Goal: Task Accomplishment & Management: Manage account settings

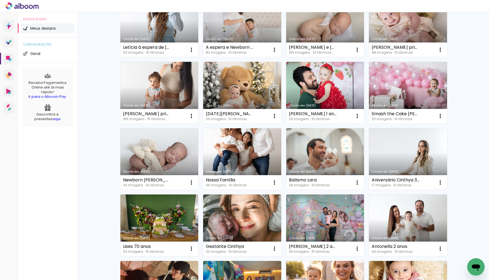
scroll to position [154, 0]
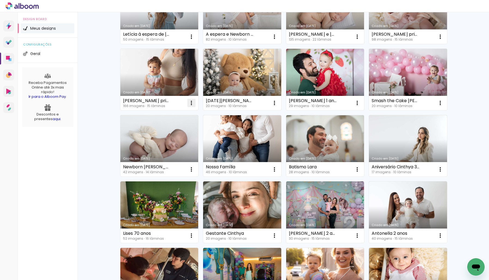
click at [193, 103] on iron-icon at bounding box center [191, 103] width 7 height 7
click at [164, 140] on span "Excluir" at bounding box center [161, 139] width 12 height 4
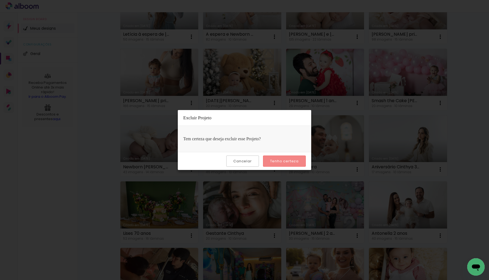
click at [0, 0] on slot "Tenho certeza" at bounding box center [0, 0] width 0 height 0
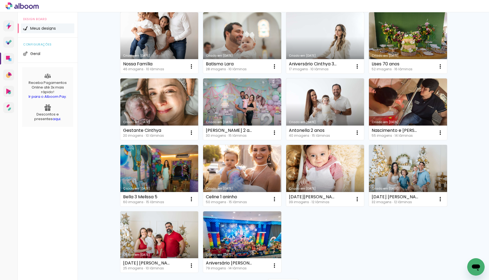
scroll to position [284, 0]
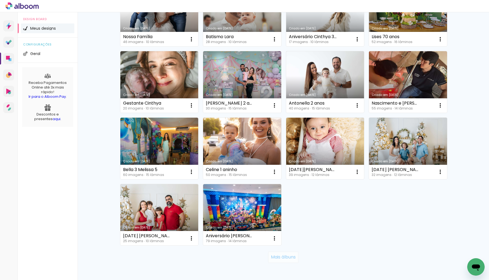
click at [0, 0] on slot "Mais álbuns" at bounding box center [0, 0] width 0 height 0
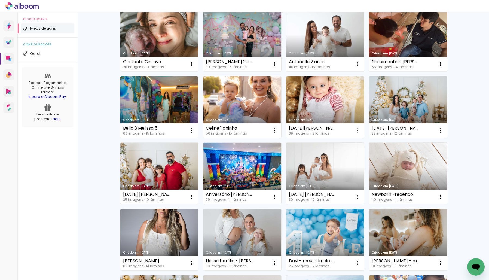
scroll to position [340, 0]
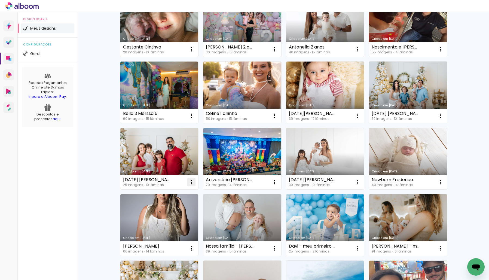
click at [192, 181] on iron-icon at bounding box center [191, 182] width 7 height 7
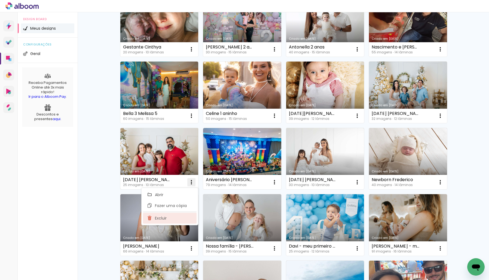
click at [165, 220] on span "Excluir" at bounding box center [161, 218] width 12 height 4
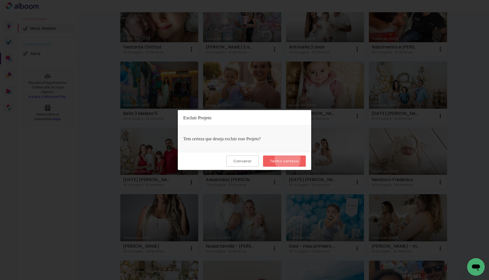
click at [0, 0] on slot "Tenho certeza" at bounding box center [0, 0] width 0 height 0
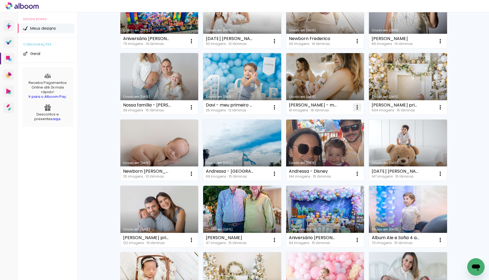
scroll to position [510, 0]
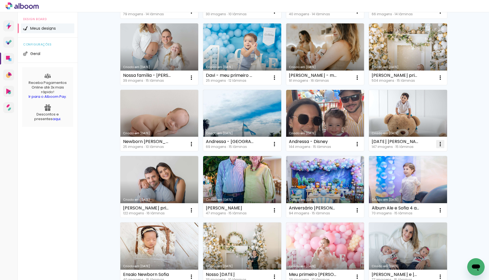
click at [440, 145] on iron-icon at bounding box center [440, 144] width 7 height 7
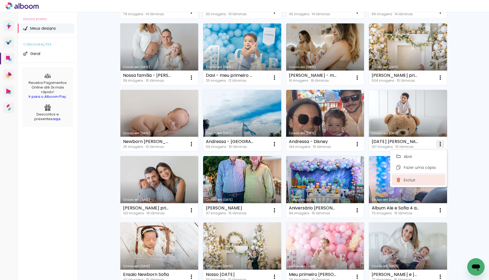
click at [412, 181] on span "Excluir" at bounding box center [410, 180] width 12 height 4
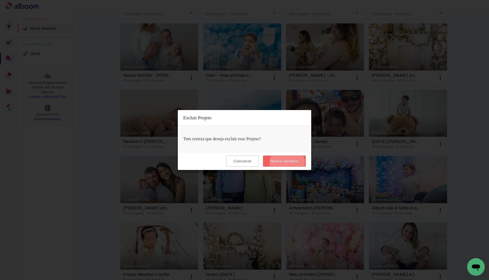
click at [0, 0] on slot "Tenho certeza" at bounding box center [0, 0] width 0 height 0
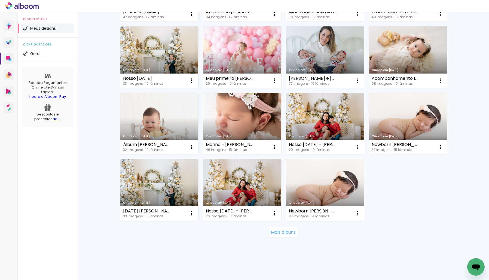
scroll to position [709, 0]
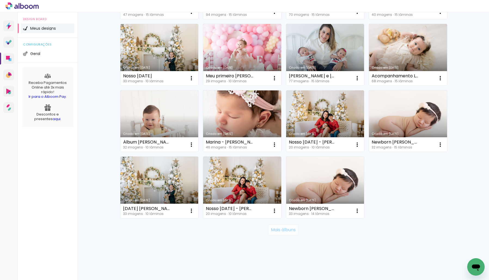
click at [0, 0] on slot "Mais álbuns" at bounding box center [0, 0] width 0 height 0
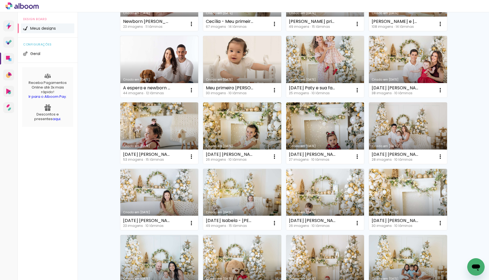
scroll to position [965, 0]
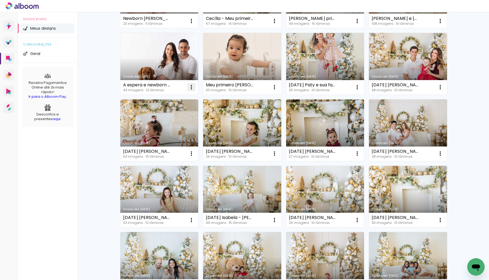
click at [191, 87] on iron-icon at bounding box center [191, 87] width 7 height 7
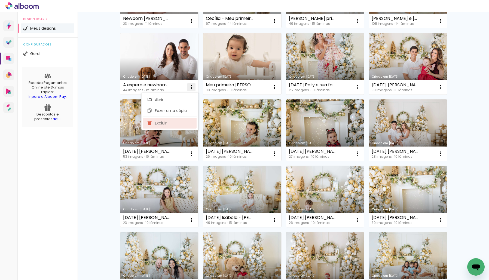
click at [164, 124] on span "Excluir" at bounding box center [161, 123] width 12 height 4
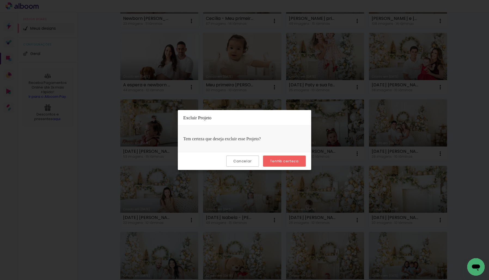
click at [0, 0] on slot "Tenho certeza" at bounding box center [0, 0] width 0 height 0
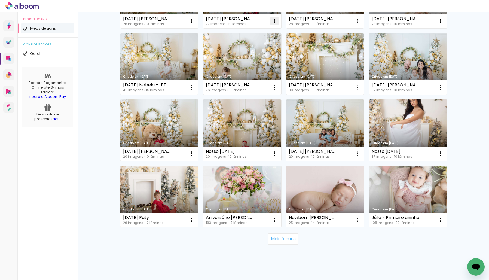
scroll to position [1107, 0]
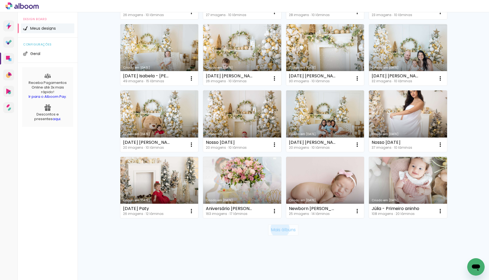
click at [0, 0] on slot "Mais álbuns" at bounding box center [0, 0] width 0 height 0
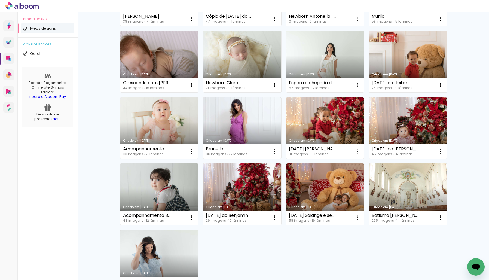
scroll to position [1511, 0]
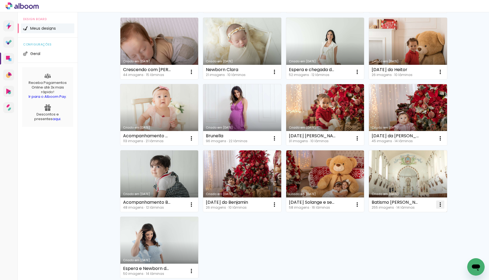
click at [439, 204] on iron-icon at bounding box center [440, 204] width 7 height 7
click at [410, 242] on span "Excluir" at bounding box center [410, 240] width 12 height 4
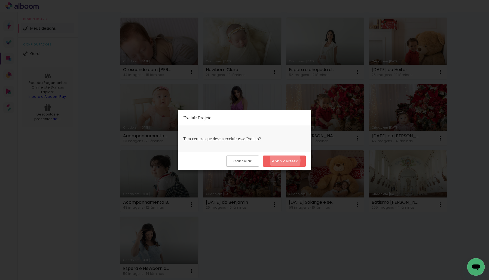
click at [0, 0] on slot "Tenho certeza" at bounding box center [0, 0] width 0 height 0
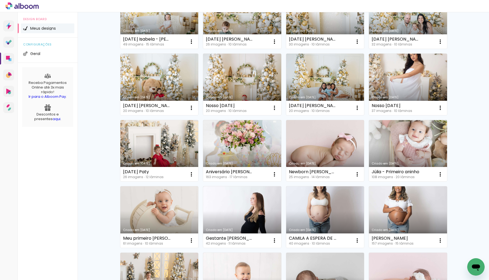
scroll to position [1136, 0]
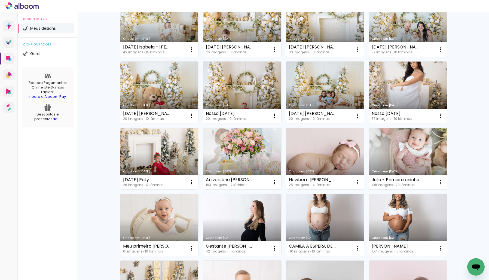
click at [339, 157] on link "Criado em 19/09/24" at bounding box center [325, 159] width 78 height 62
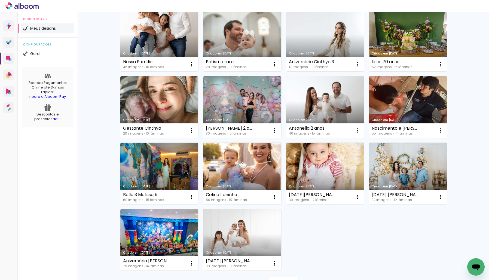
scroll to position [311, 0]
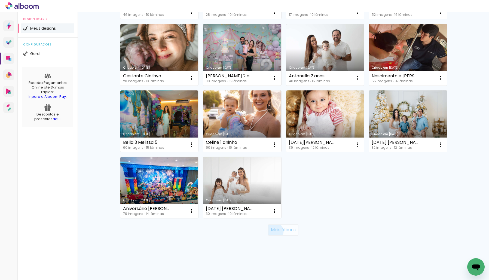
click at [0, 0] on slot "Mais álbuns" at bounding box center [0, 0] width 0 height 0
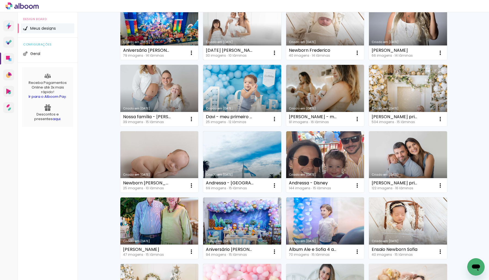
scroll to position [496, 0]
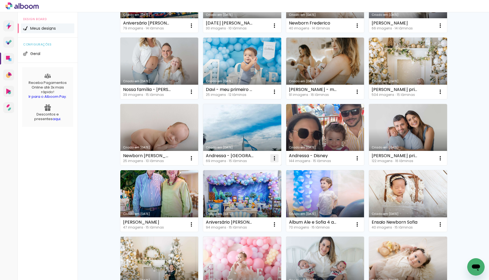
click at [274, 158] on iron-icon at bounding box center [274, 158] width 7 height 7
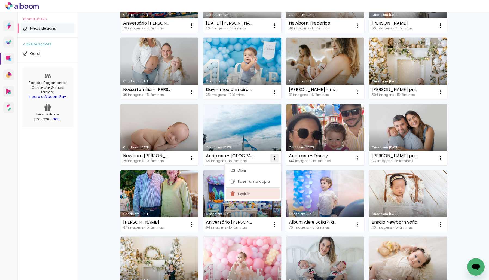
click at [246, 194] on span "Excluir" at bounding box center [244, 194] width 12 height 4
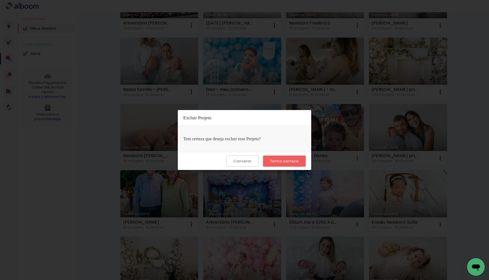
click at [0, 0] on slot "Tenho certeza" at bounding box center [0, 0] width 0 height 0
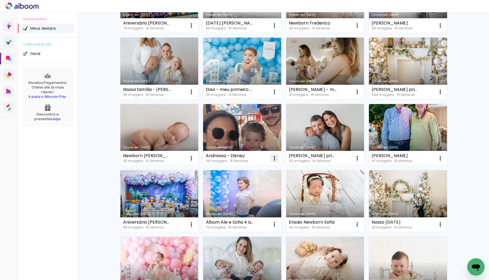
click at [276, 160] on iron-icon at bounding box center [274, 158] width 7 height 7
click at [256, 196] on paper-item "Excluir" at bounding box center [253, 193] width 54 height 11
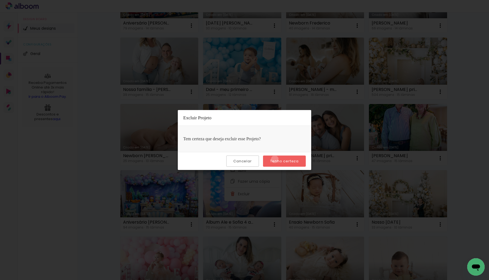
click at [0, 0] on slot "Tenho certeza" at bounding box center [0, 0] width 0 height 0
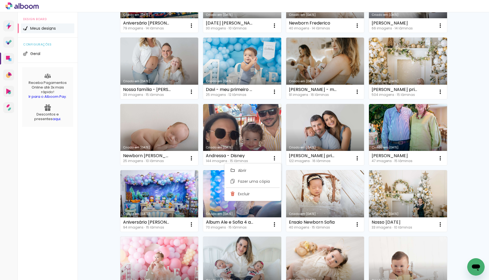
click at [275, 163] on div "Abrir Fazer uma cópia Excluir" at bounding box center [252, 180] width 57 height 38
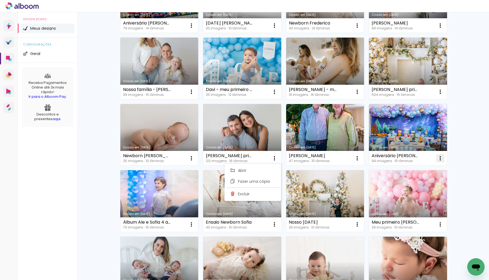
click at [443, 158] on paper-icon-button at bounding box center [440, 158] width 11 height 11
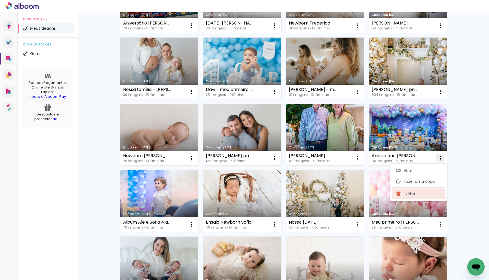
click at [425, 194] on paper-item "Excluir" at bounding box center [419, 193] width 54 height 11
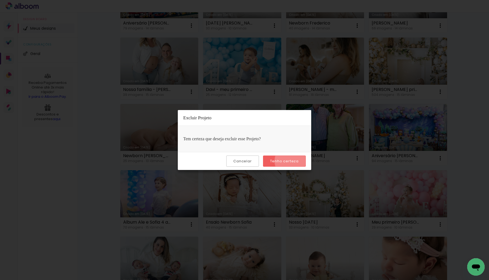
click at [0, 0] on slot "Tenho certeza" at bounding box center [0, 0] width 0 height 0
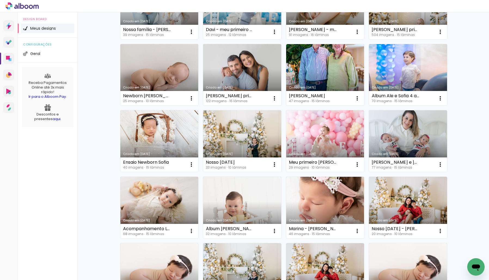
scroll to position [605, 0]
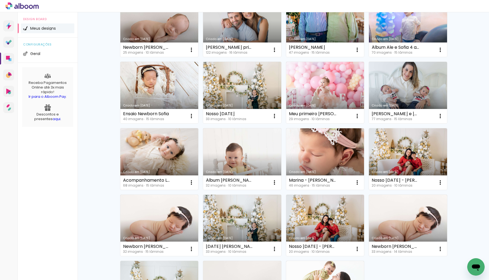
click at [177, 156] on link "Criado em 12/02/25" at bounding box center [159, 159] width 78 height 62
